Goal: Task Accomplishment & Management: Manage account settings

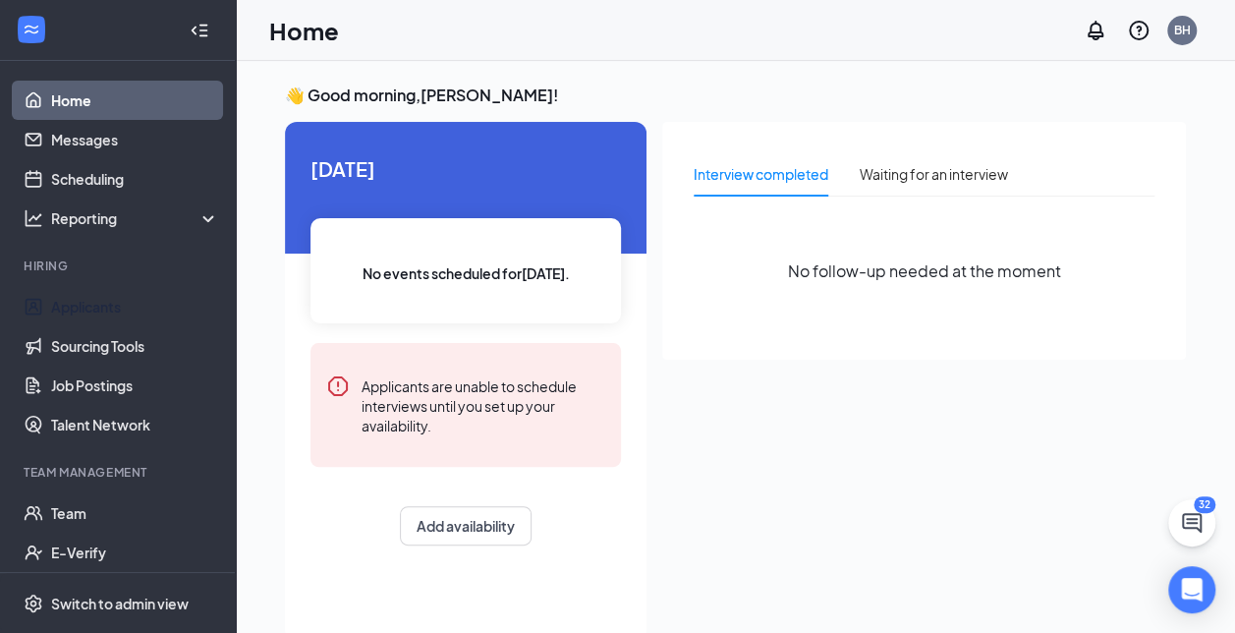
click at [94, 308] on link "Applicants" at bounding box center [135, 306] width 168 height 39
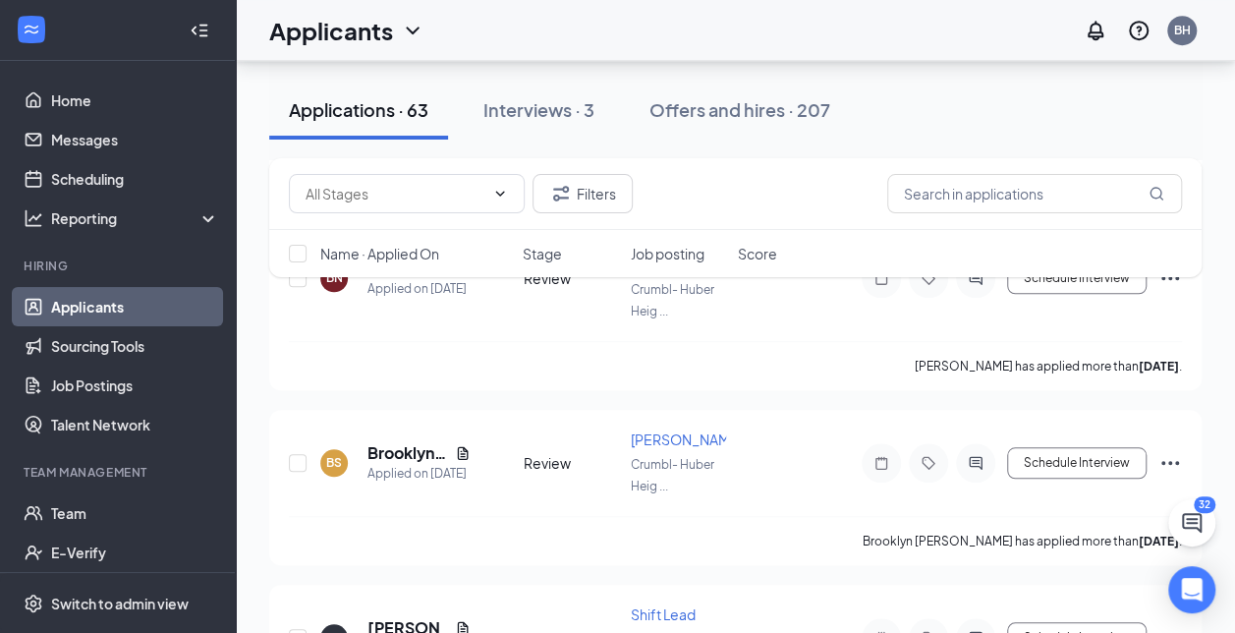
scroll to position [733, 0]
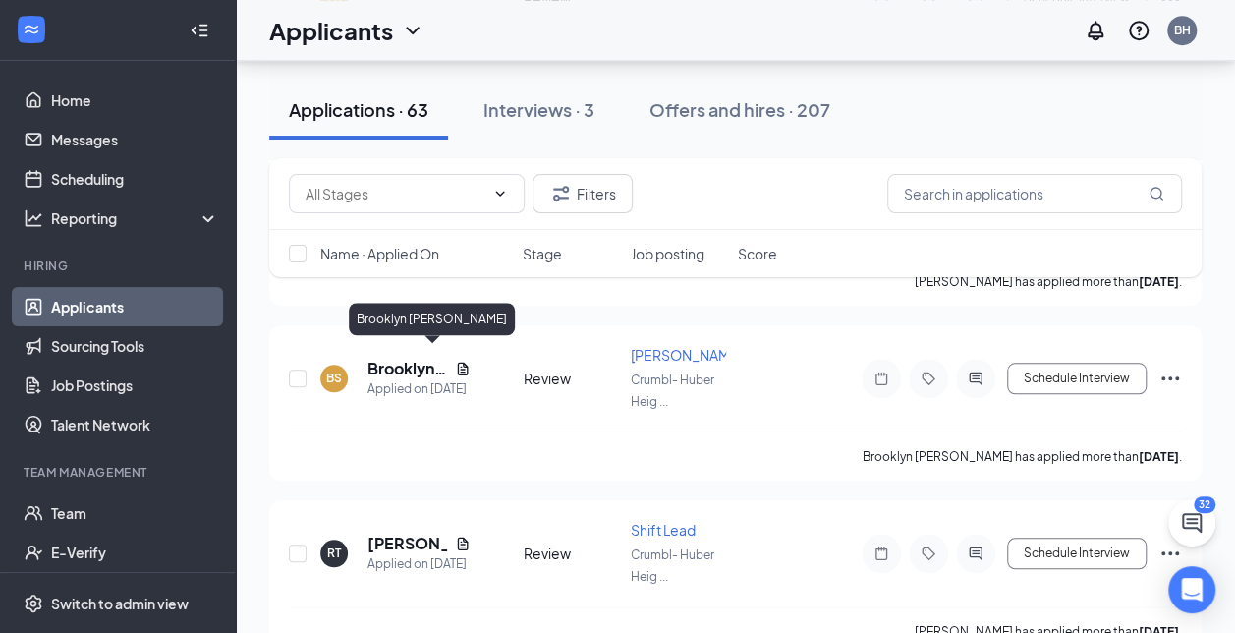
click at [401, 365] on h5 "Brooklyn [PERSON_NAME]" at bounding box center [407, 369] width 80 height 22
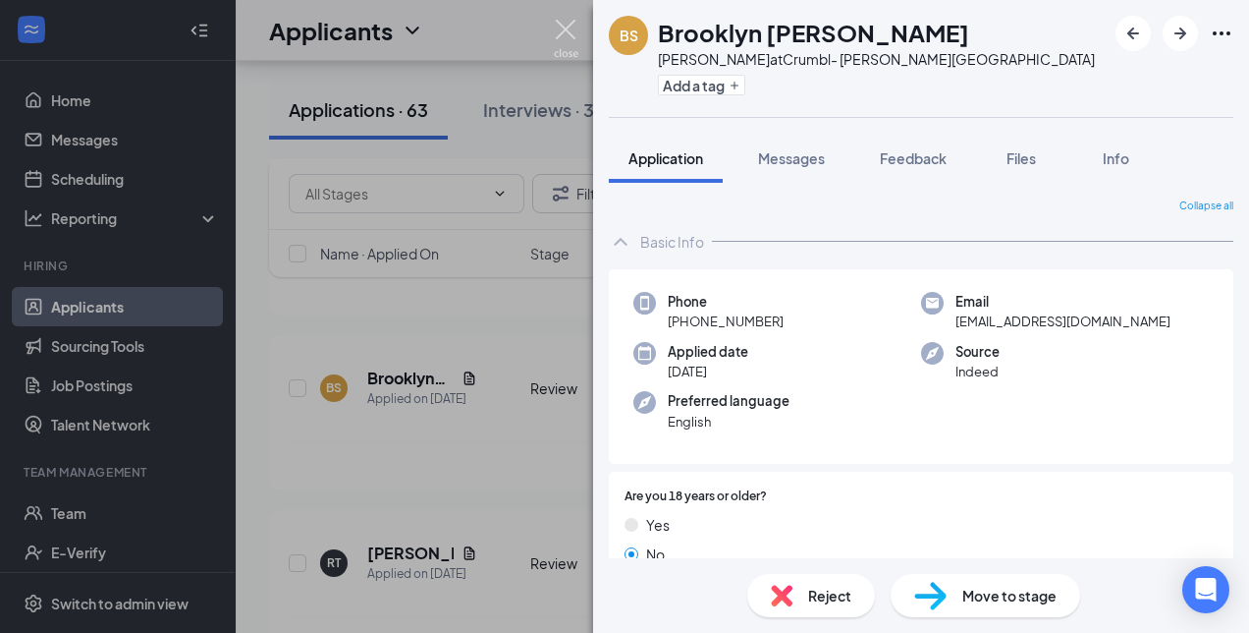
click at [564, 29] on img at bounding box center [566, 39] width 25 height 38
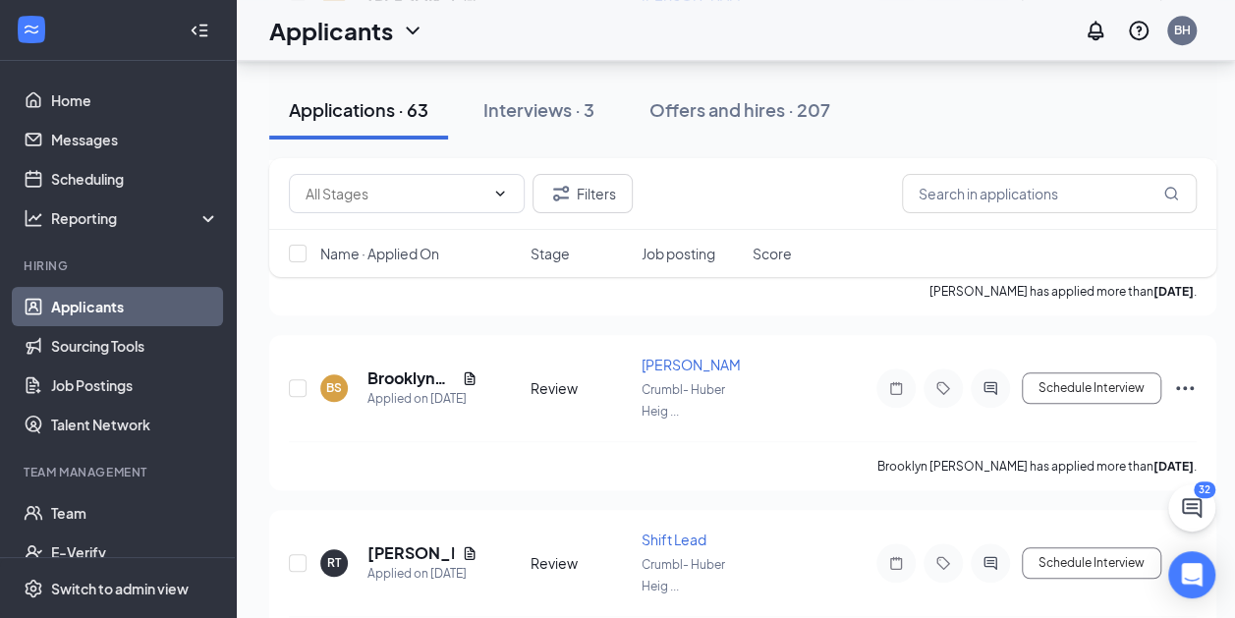
click at [1188, 376] on icon "Ellipses" at bounding box center [1185, 388] width 24 height 24
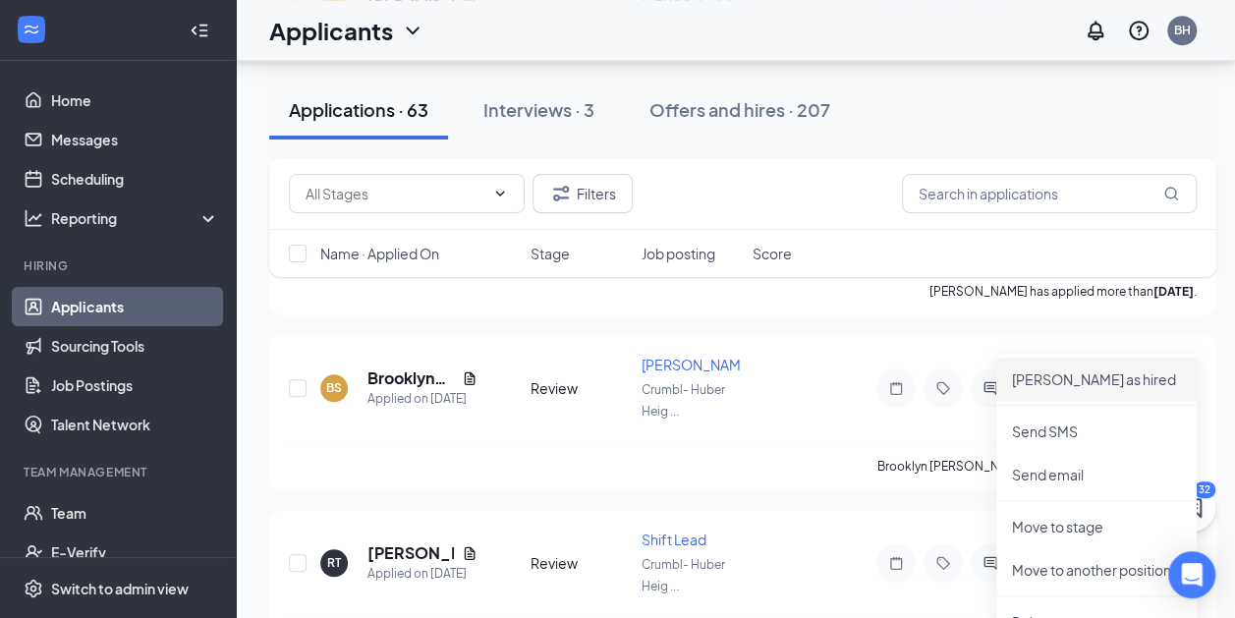
click at [1061, 374] on p "[PERSON_NAME] as hired" at bounding box center [1096, 379] width 169 height 20
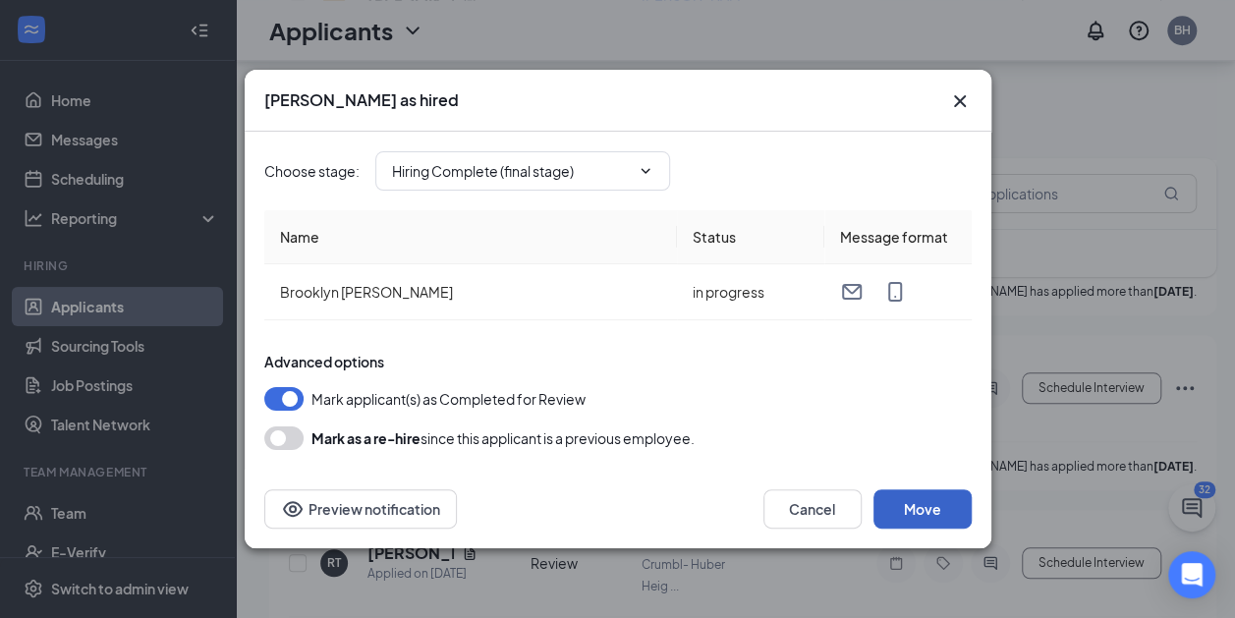
click at [910, 515] on button "Move" at bounding box center [922, 508] width 98 height 39
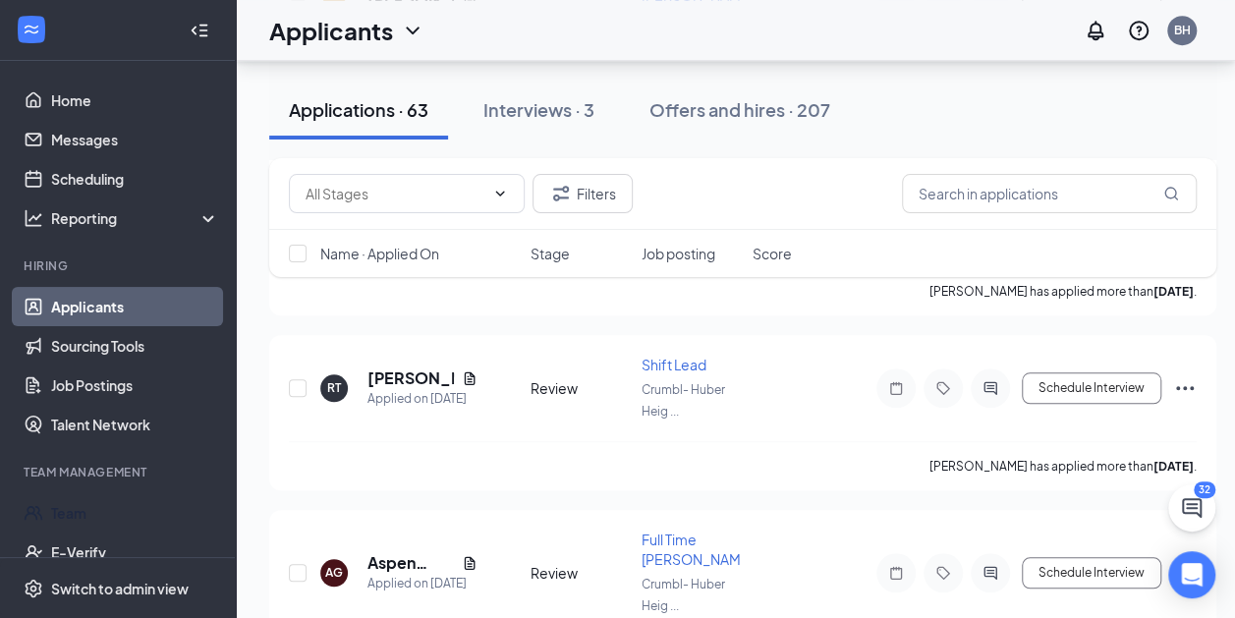
click at [77, 515] on link "Team" at bounding box center [135, 512] width 168 height 39
